Goal: Navigation & Orientation: Find specific page/section

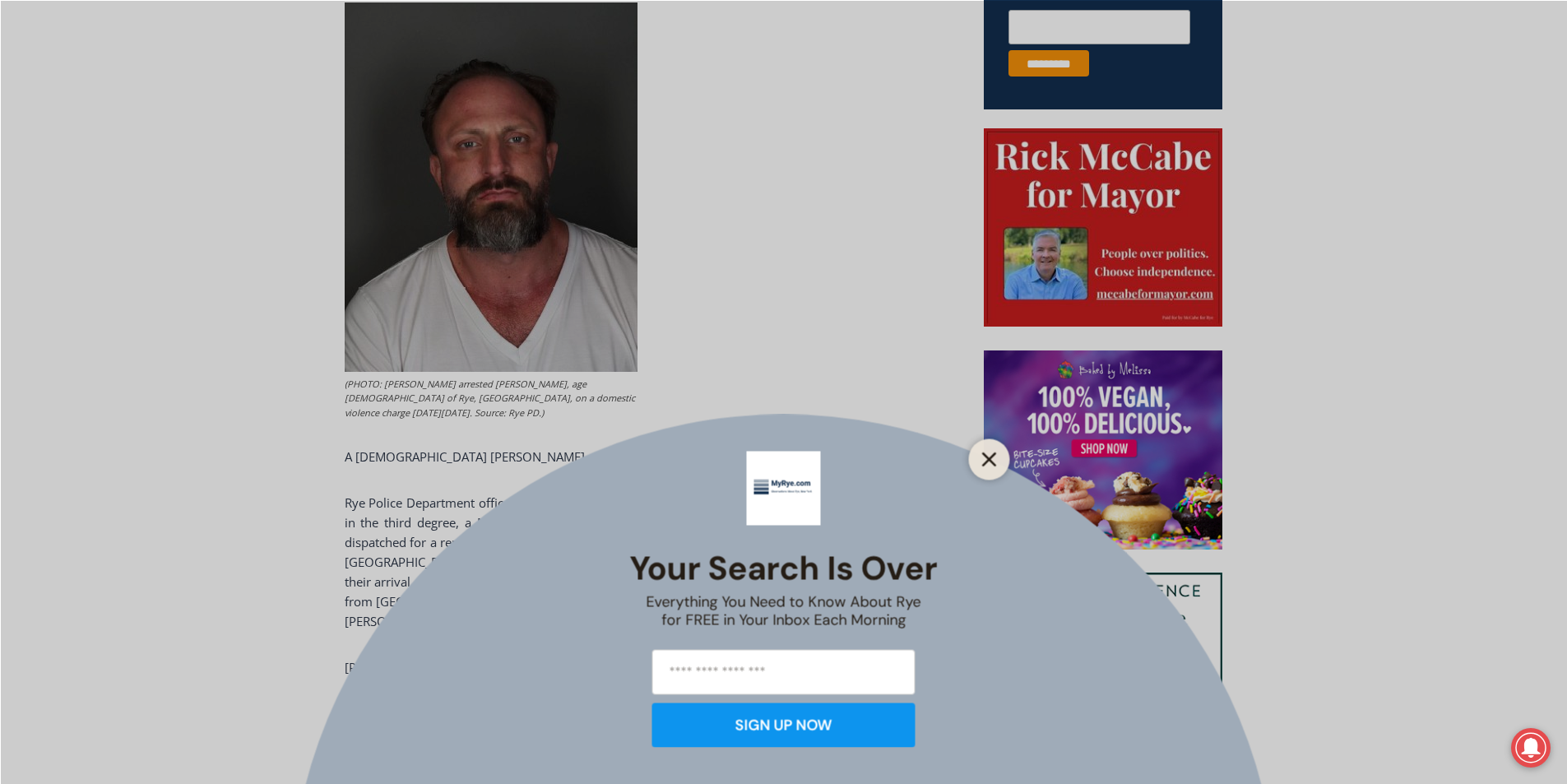
click at [989, 458] on line "Close" at bounding box center [989, 458] width 12 height 12
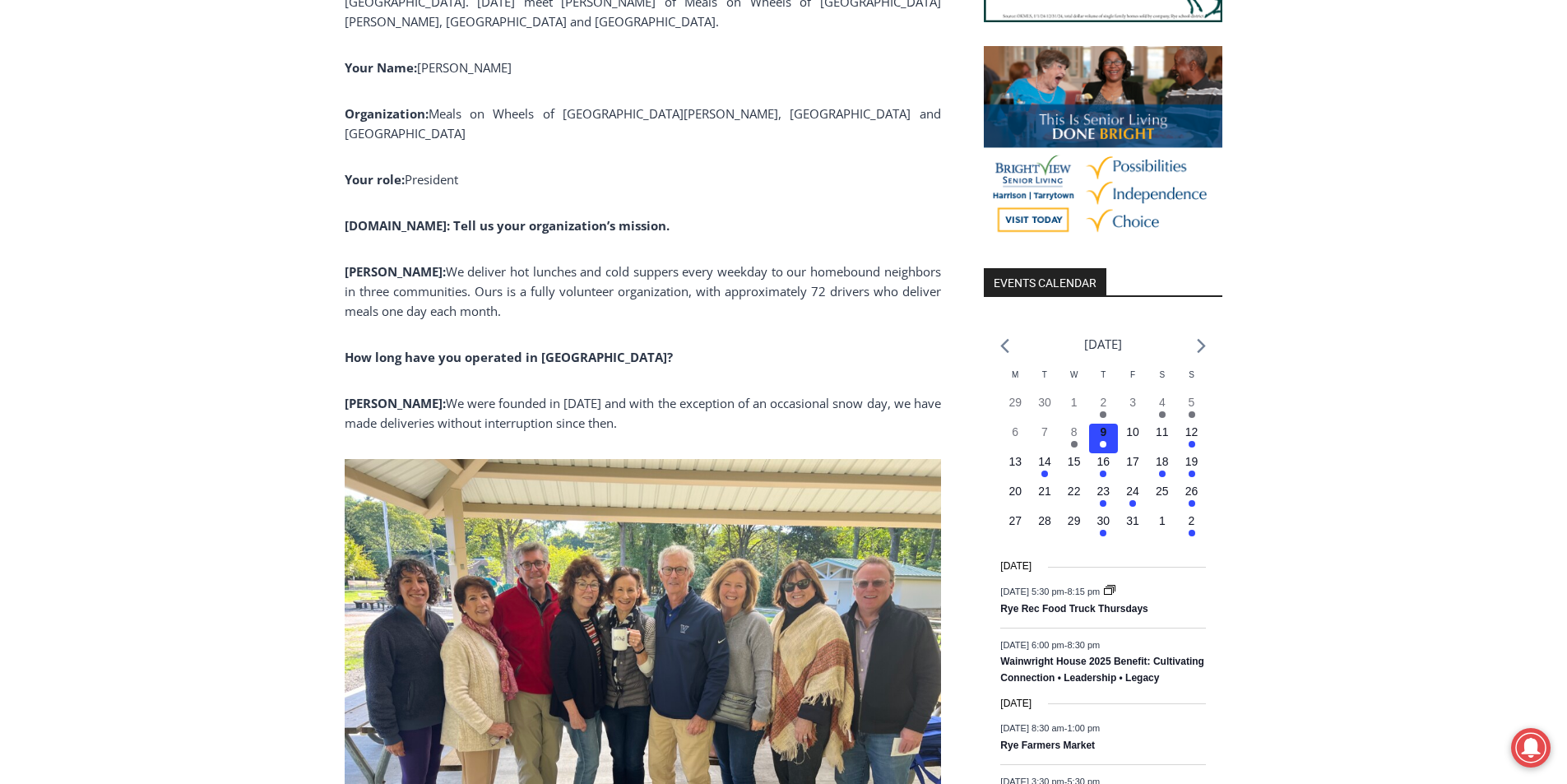
scroll to position [1649, 0]
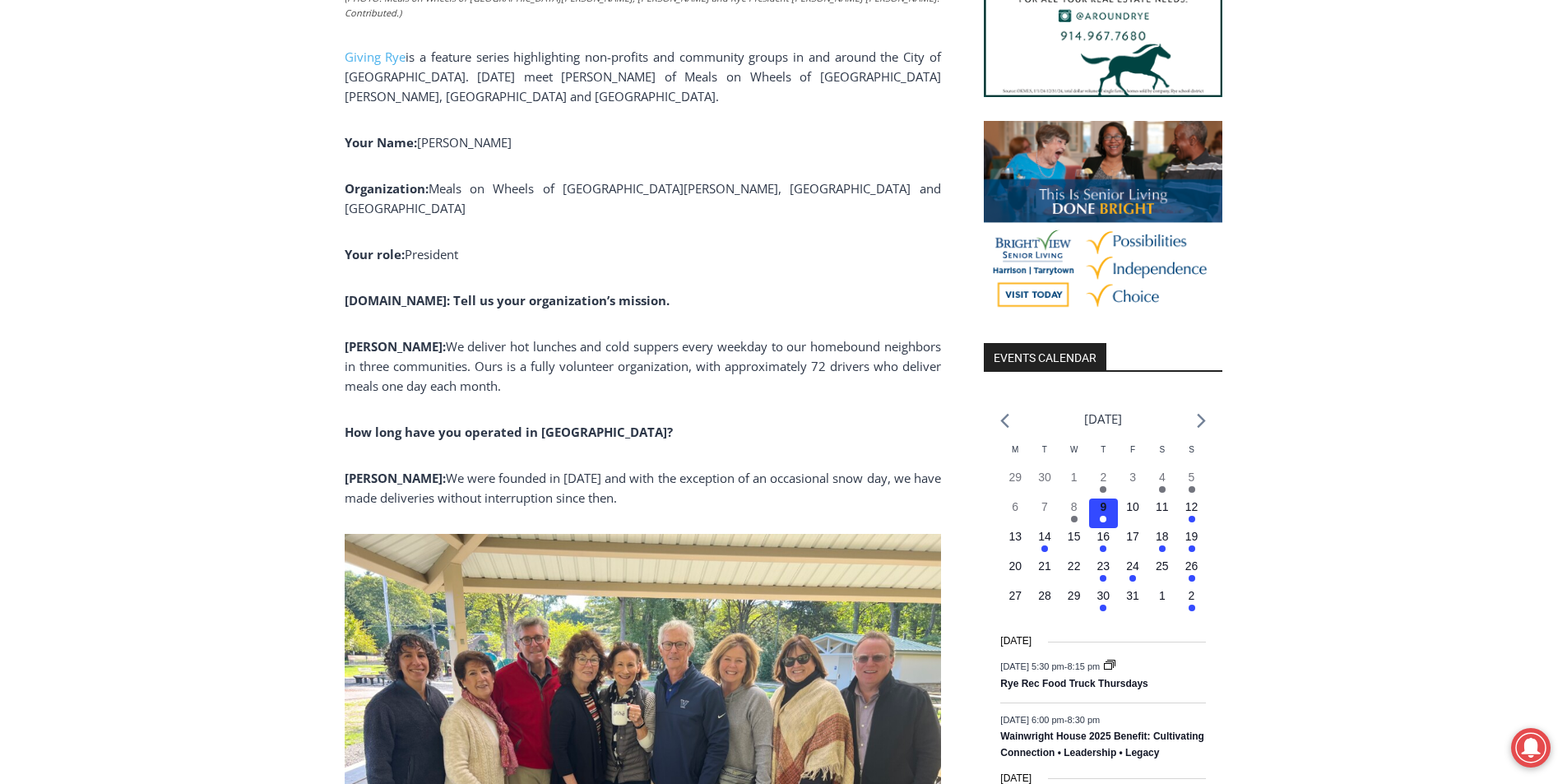
scroll to position [0, 0]
